Goal: Transaction & Acquisition: Subscribe to service/newsletter

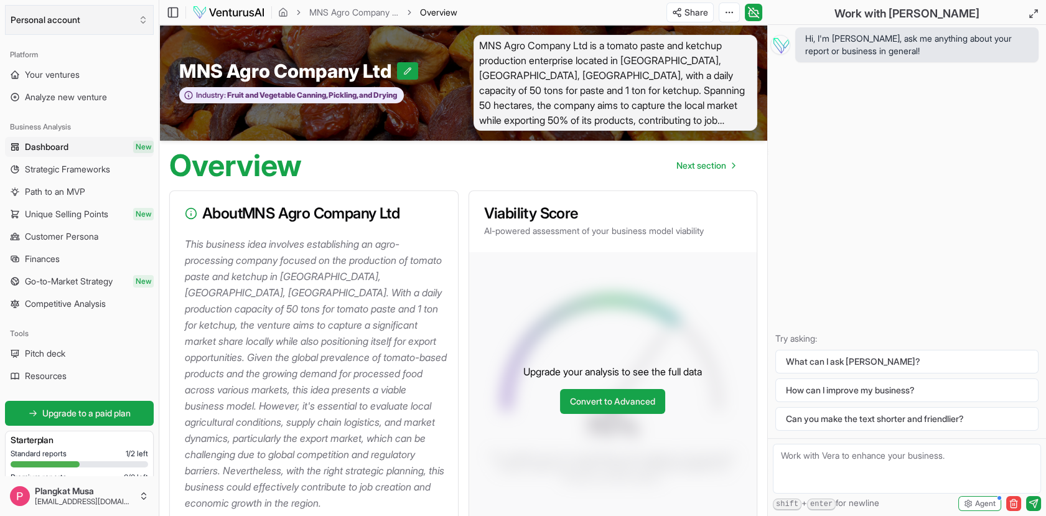
click at [54, 12] on button "Personal account" at bounding box center [79, 20] width 149 height 30
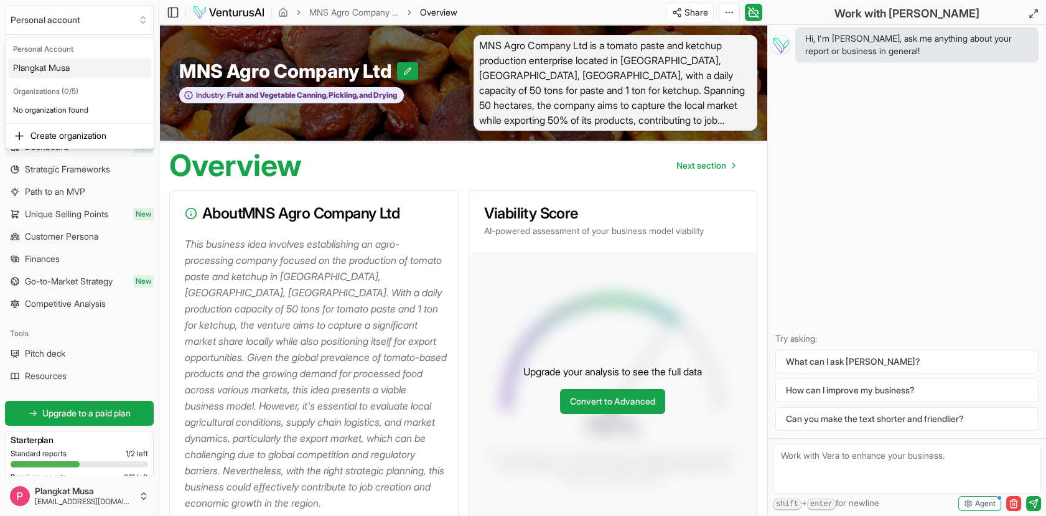
click at [54, 68] on div "Plangkat Musa" at bounding box center [79, 68] width 143 height 20
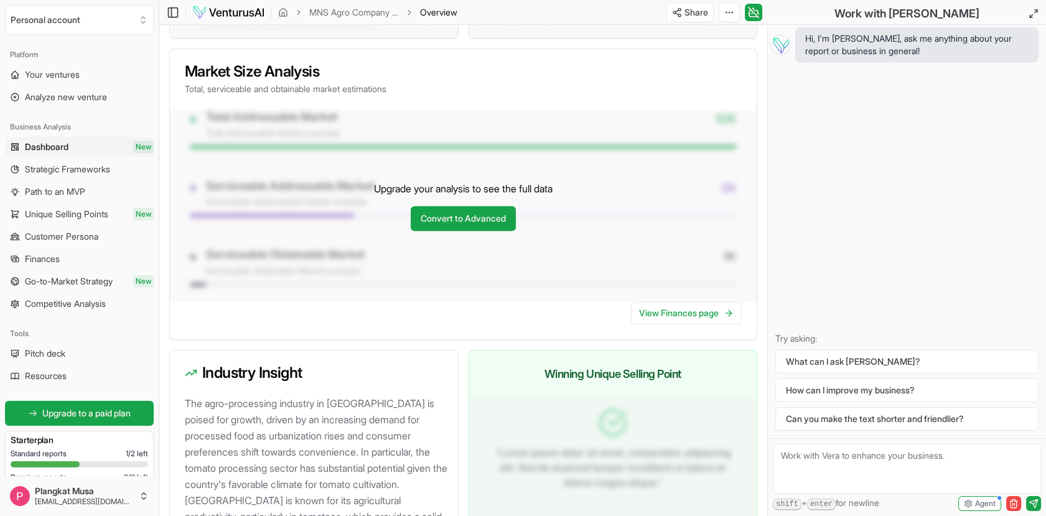
scroll to position [995, 0]
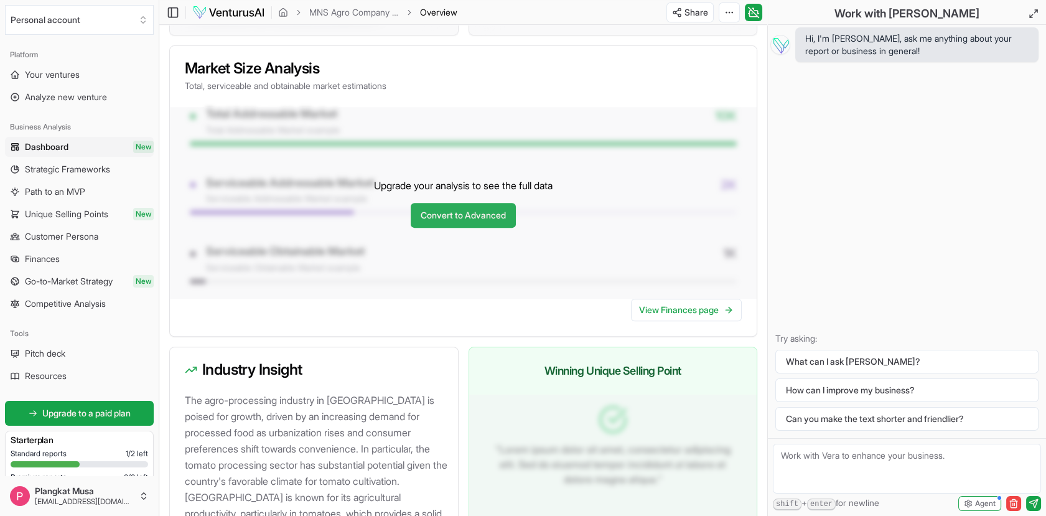
click at [438, 228] on link "Convert to Advanced" at bounding box center [463, 215] width 105 height 25
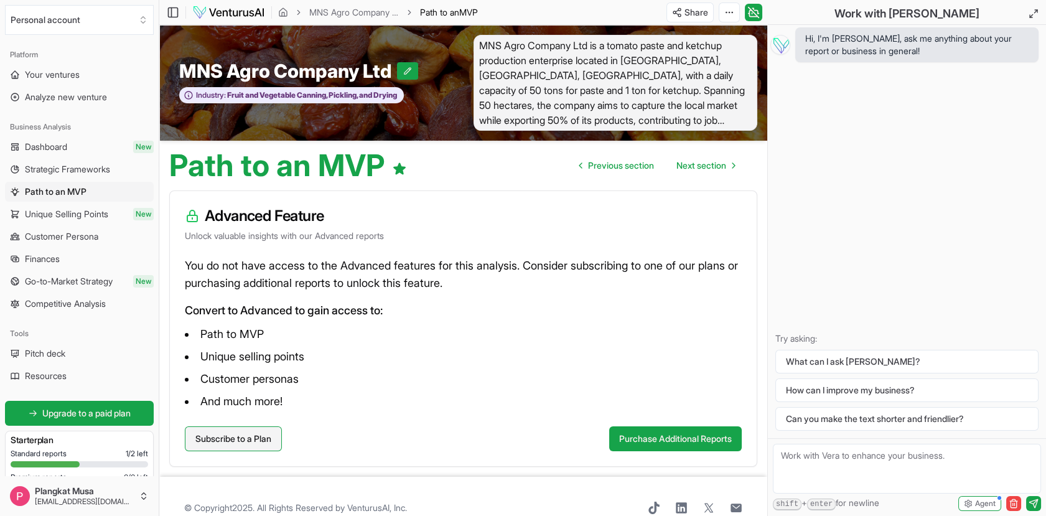
click at [258, 439] on link "Subscribe to a Plan" at bounding box center [233, 438] width 97 height 25
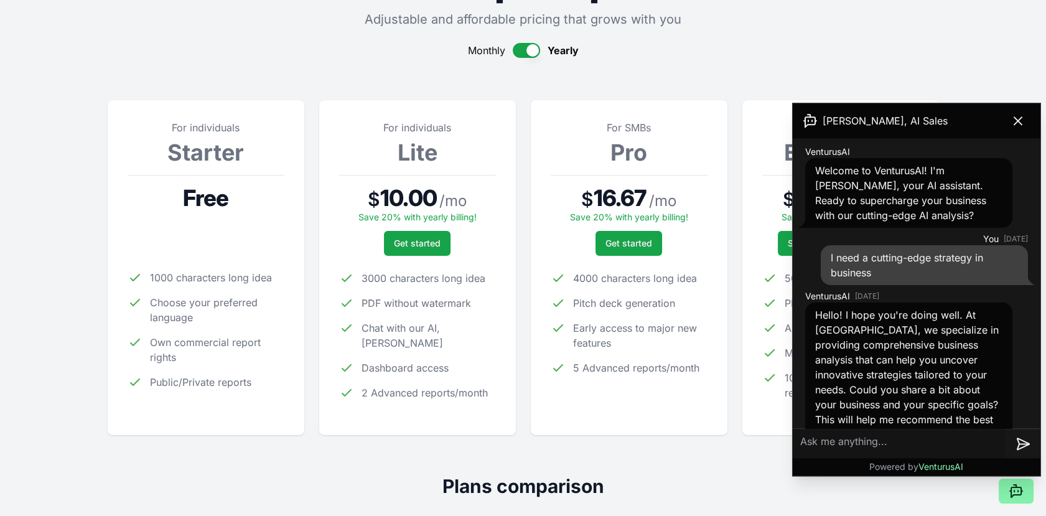
scroll to position [26, 0]
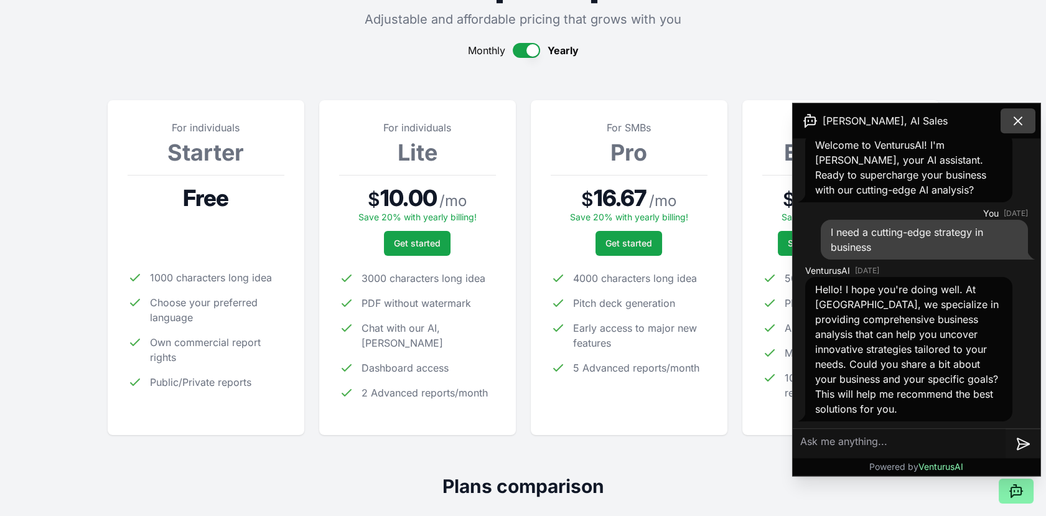
click at [1016, 124] on icon at bounding box center [1018, 120] width 15 height 15
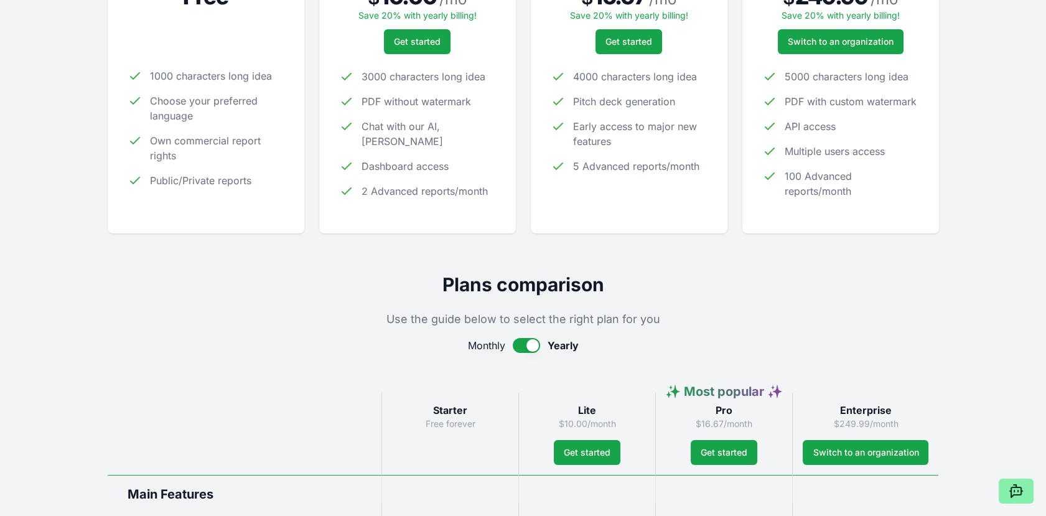
scroll to position [0, 0]
